Goal: Use online tool/utility

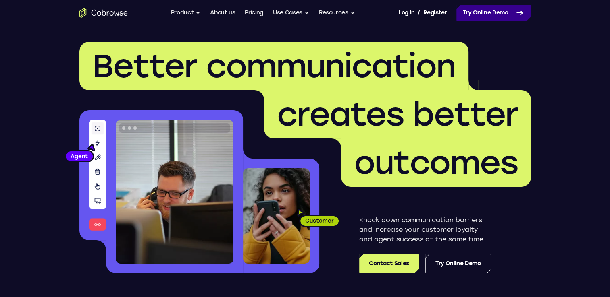
click at [478, 19] on link "Try Online Demo" at bounding box center [493, 13] width 75 height 16
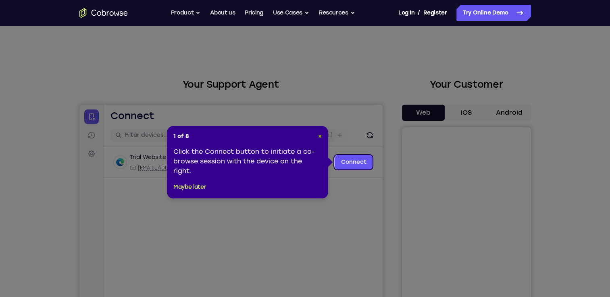
click at [320, 135] on span "×" at bounding box center [320, 136] width 4 height 7
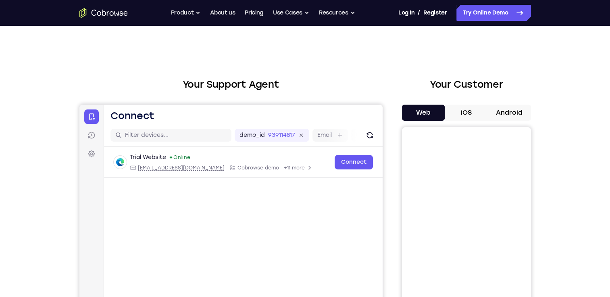
click at [500, 119] on button "Android" at bounding box center [509, 113] width 43 height 16
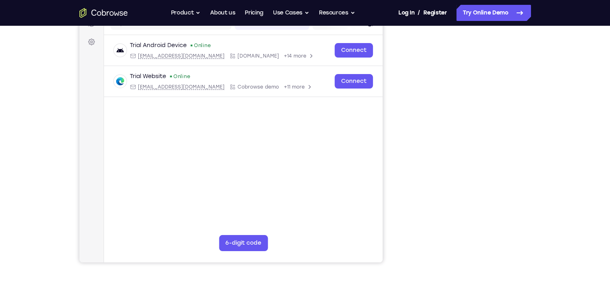
scroll to position [112, 0]
drag, startPoint x: 504, startPoint y: 135, endPoint x: 401, endPoint y: 200, distance: 122.3
click at [401, 200] on div "Your Support Agent Your Customer Web iOS Android" at bounding box center [304, 114] width 451 height 298
